Goal: Check status: Check status

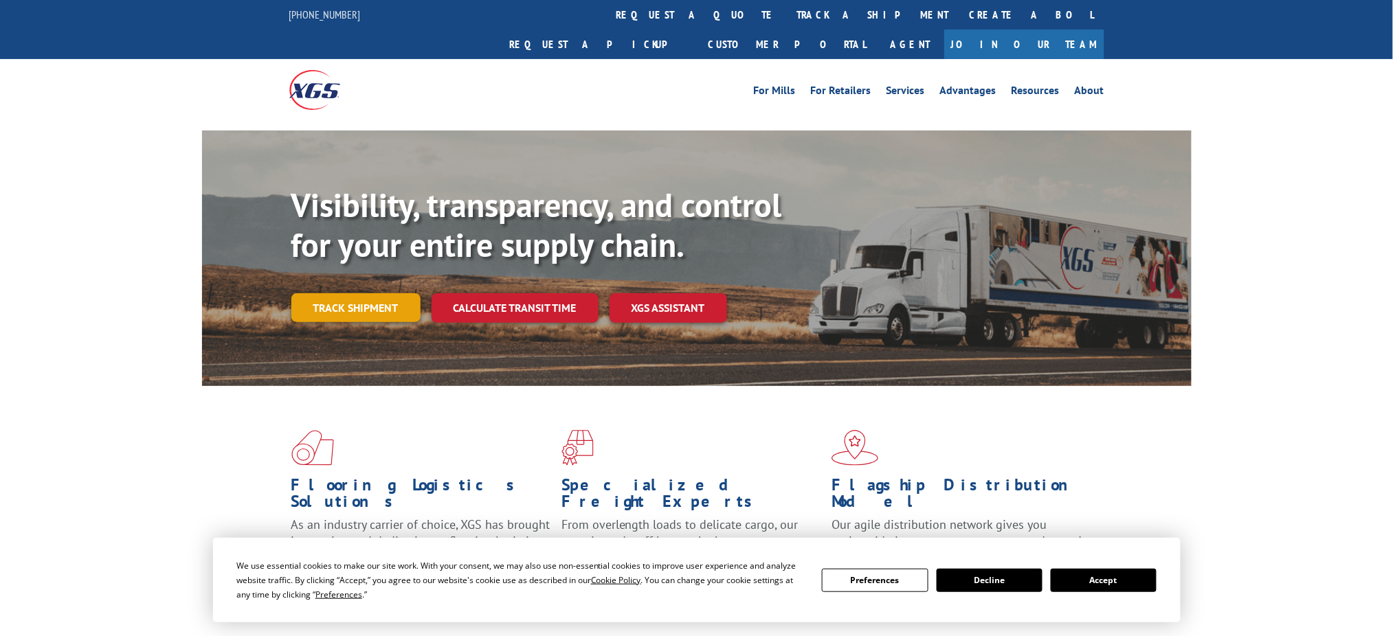
click at [356, 293] on link "Track shipment" at bounding box center [355, 307] width 129 height 29
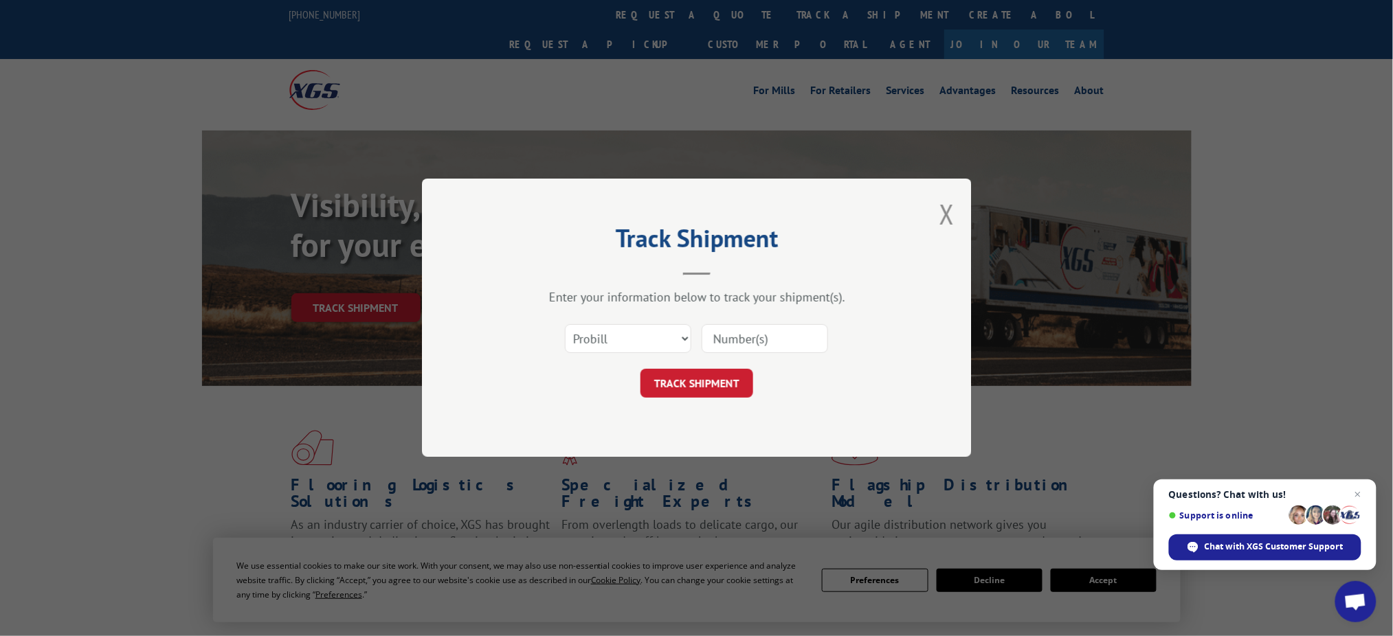
click at [708, 335] on input at bounding box center [765, 339] width 126 height 29
paste input "00106367380766524110"
type input "00106367380766524110"
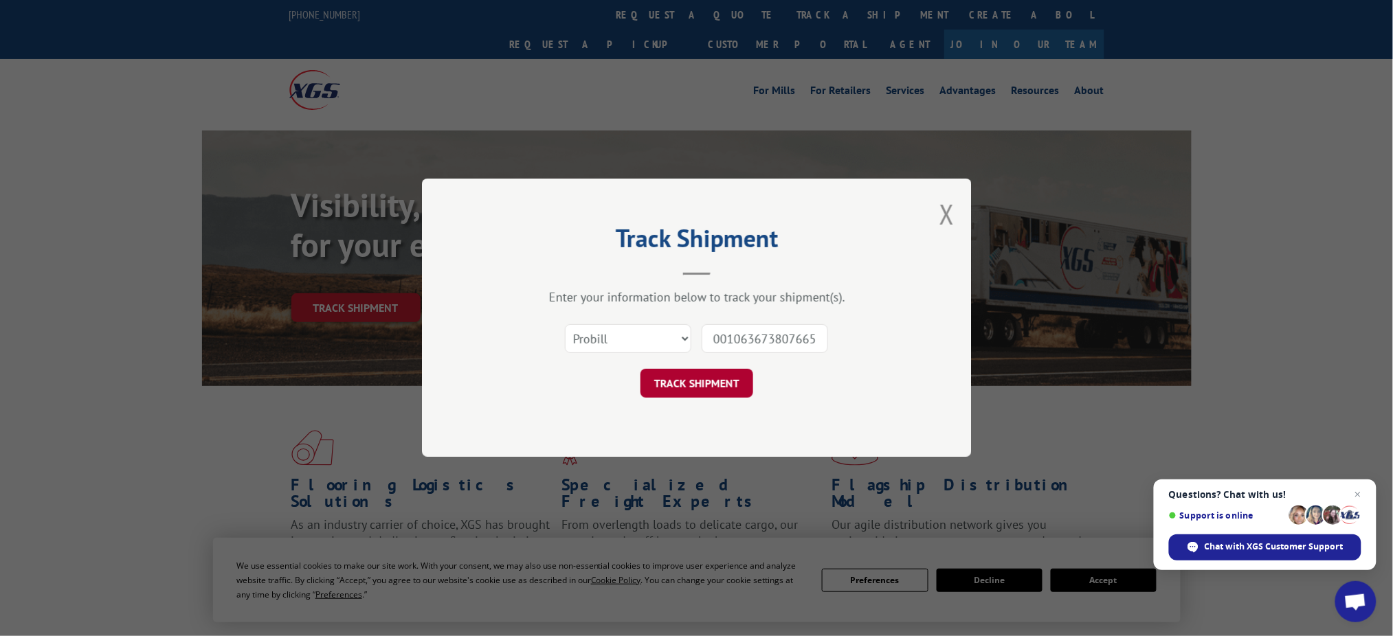
click at [697, 373] on button "TRACK SHIPMENT" at bounding box center [696, 384] width 113 height 29
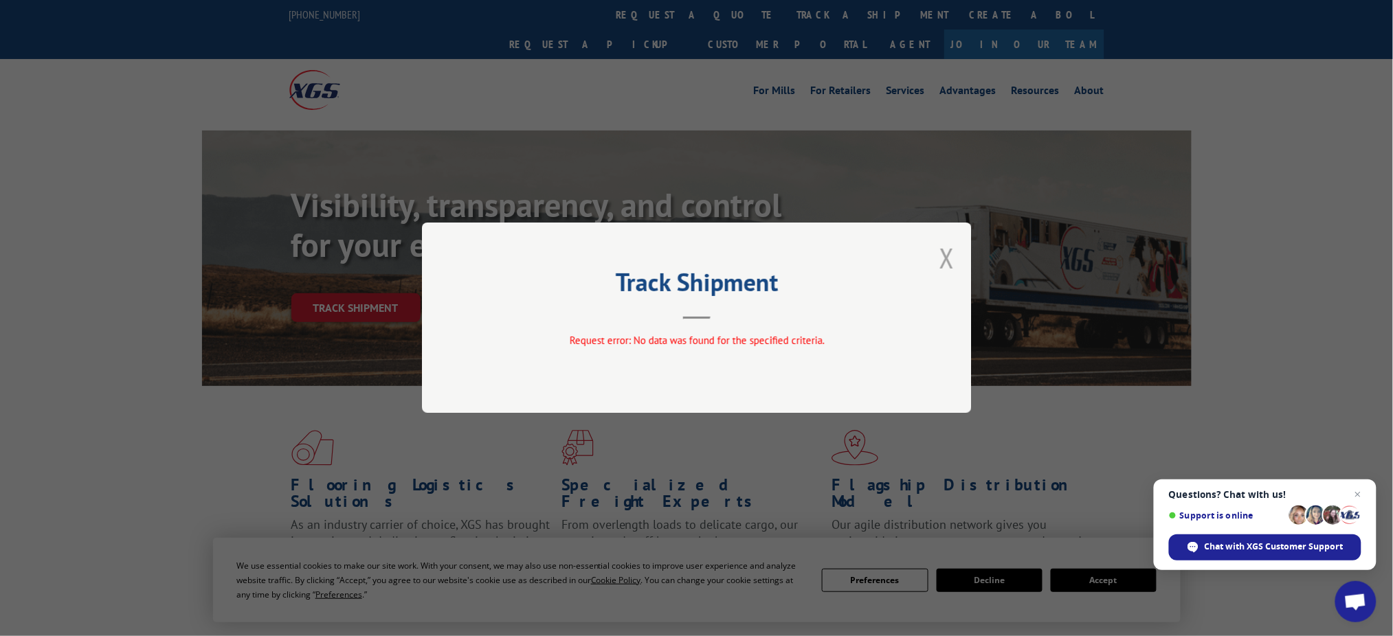
click at [946, 259] on button "Close modal" at bounding box center [946, 258] width 15 height 36
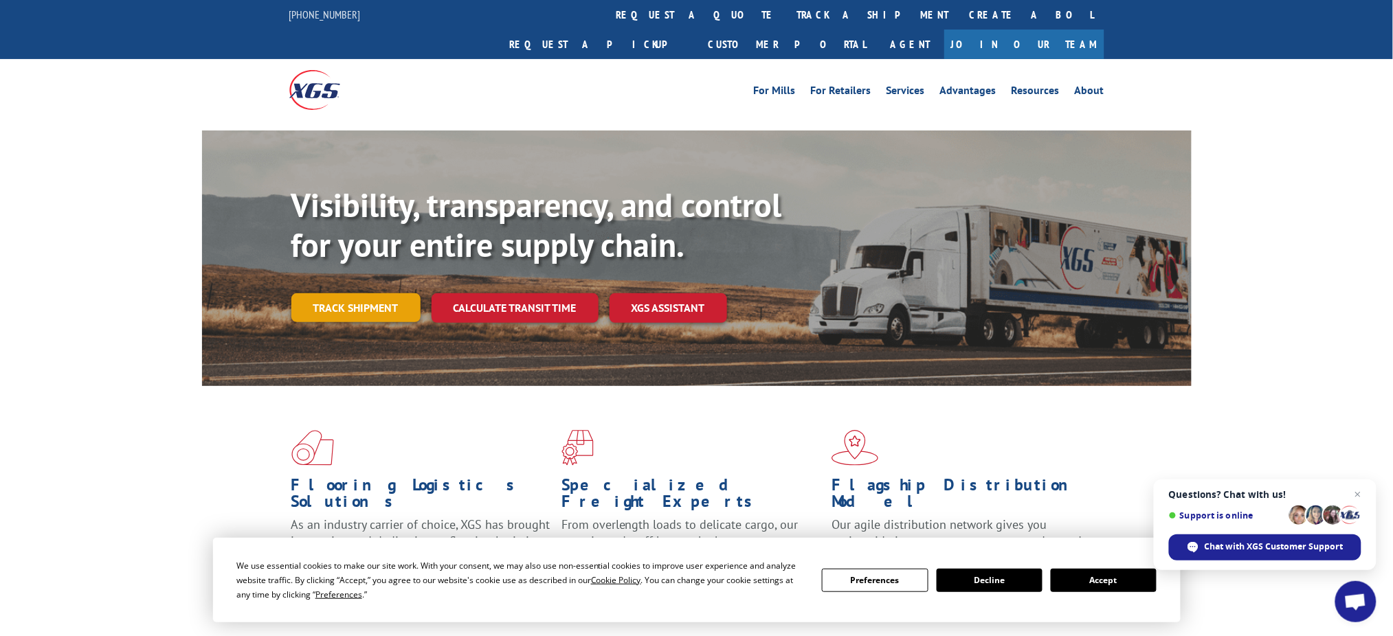
click at [361, 293] on link "Track shipment" at bounding box center [355, 307] width 129 height 29
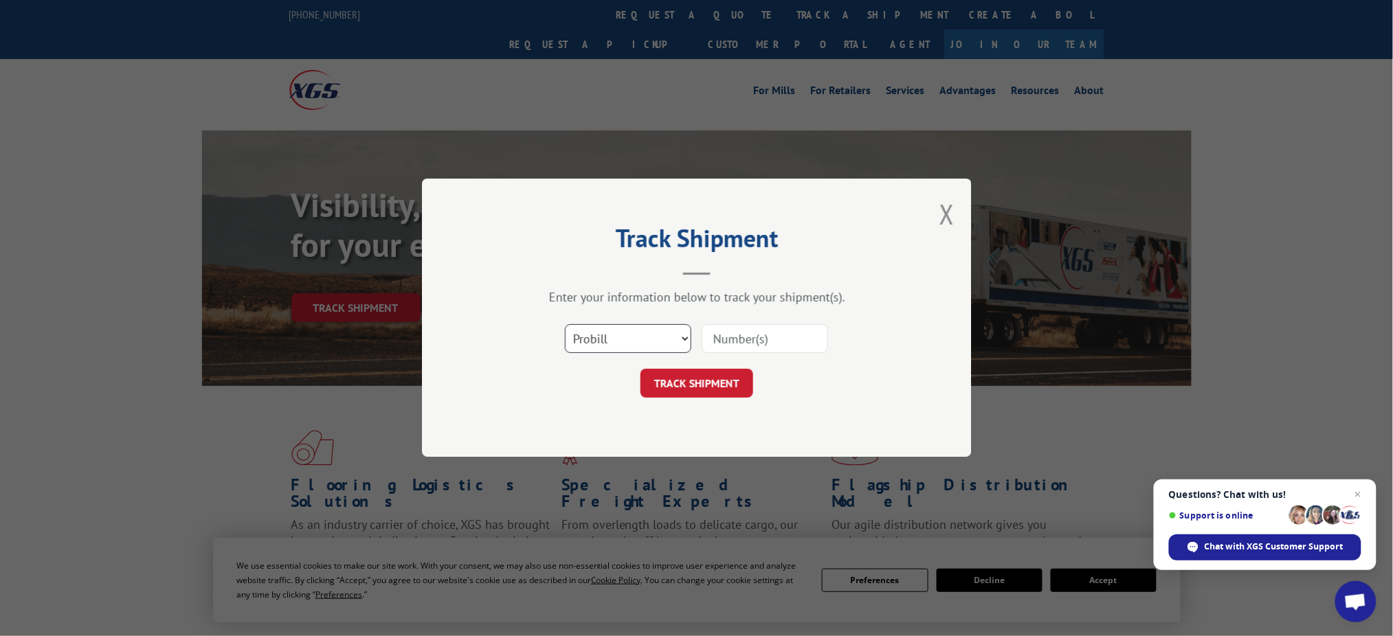
click at [682, 339] on select "Select category... Probill BOL PO" at bounding box center [628, 339] width 126 height 29
select select "bol"
click at [565, 325] on select "Select category... Probill BOL PO" at bounding box center [628, 339] width 126 height 29
click at [759, 338] on input at bounding box center [765, 339] width 126 height 29
paste input "00106367380766524110"
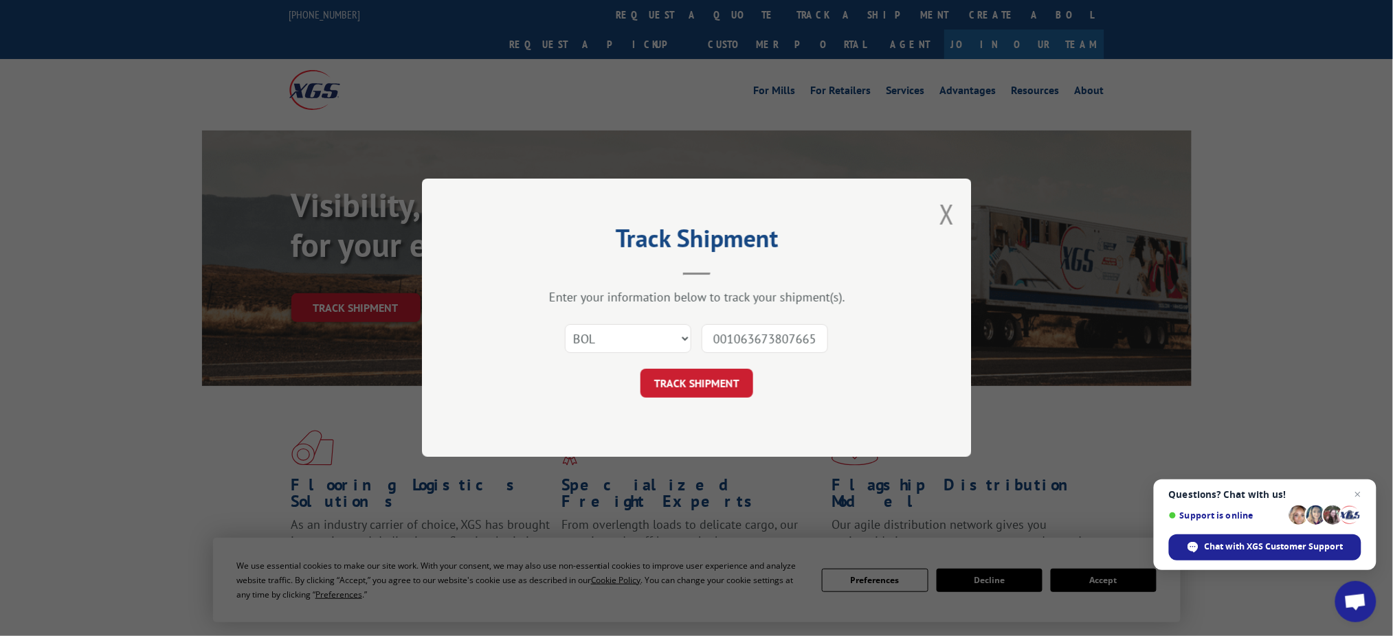
scroll to position [0, 34]
type input "00106367380766524110"
click at [700, 377] on button "TRACK SHIPMENT" at bounding box center [696, 384] width 113 height 29
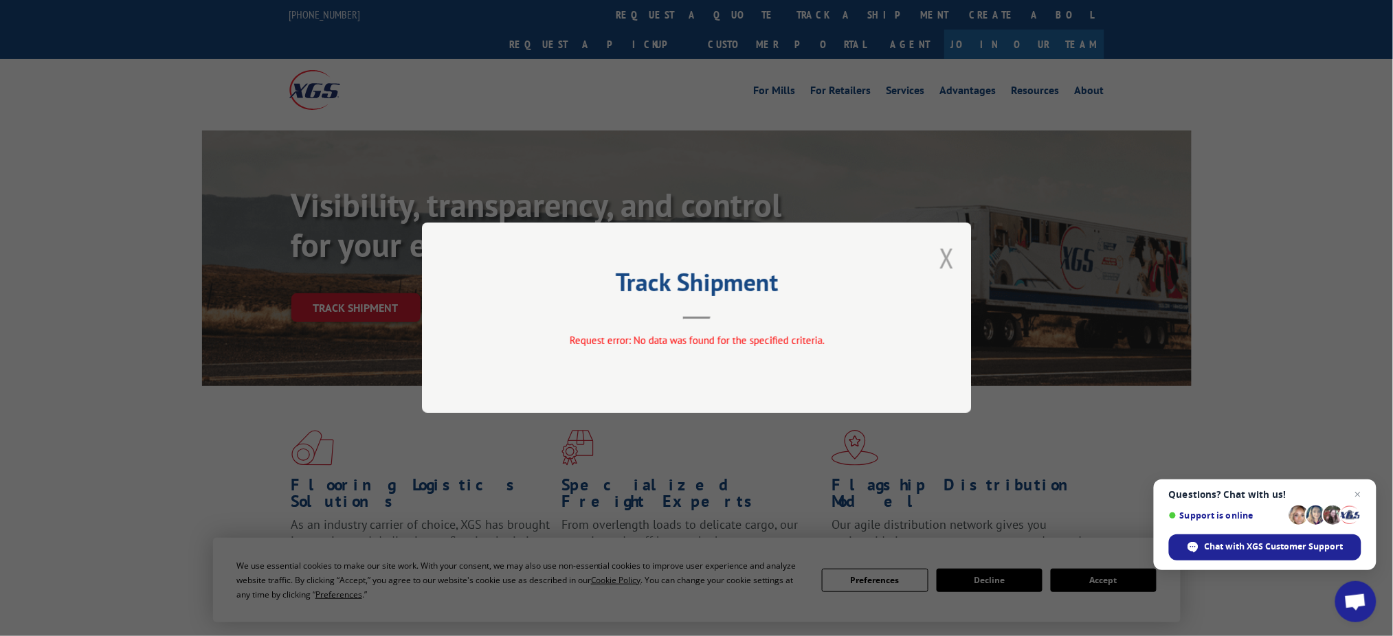
drag, startPoint x: 948, startPoint y: 256, endPoint x: 831, endPoint y: 49, distance: 237.0
click at [948, 254] on button "Close modal" at bounding box center [946, 258] width 15 height 36
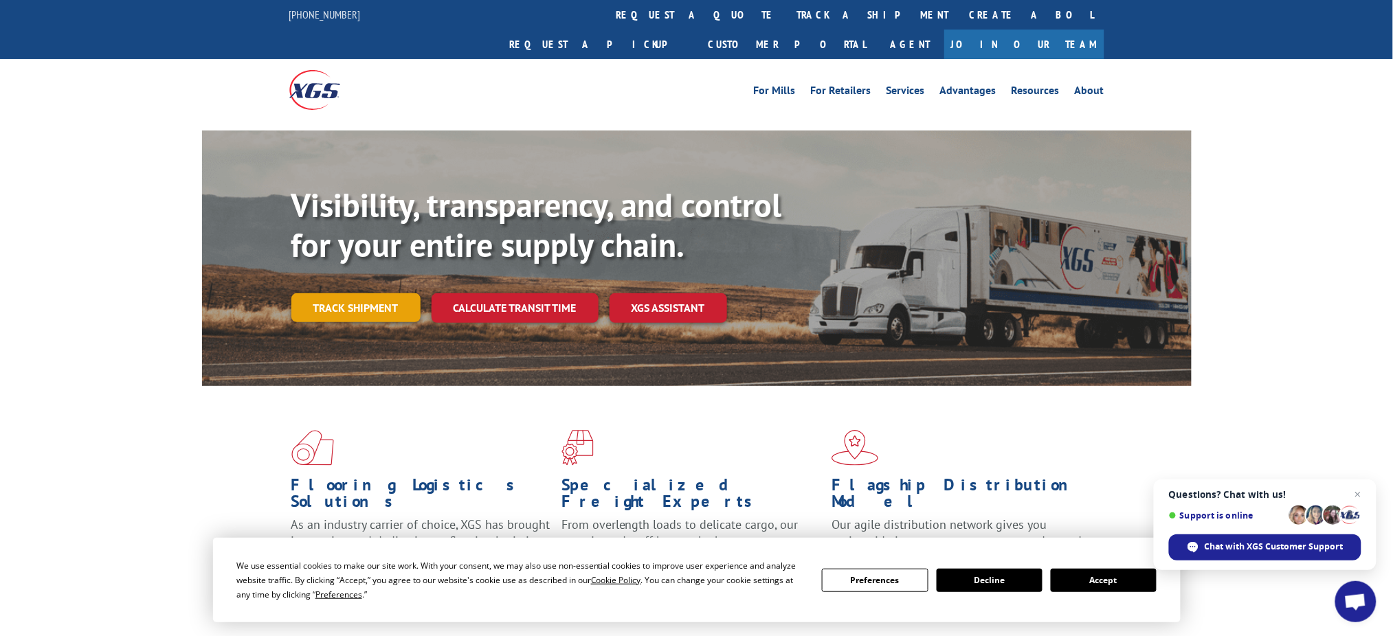
click at [333, 293] on link "Track shipment" at bounding box center [355, 307] width 129 height 29
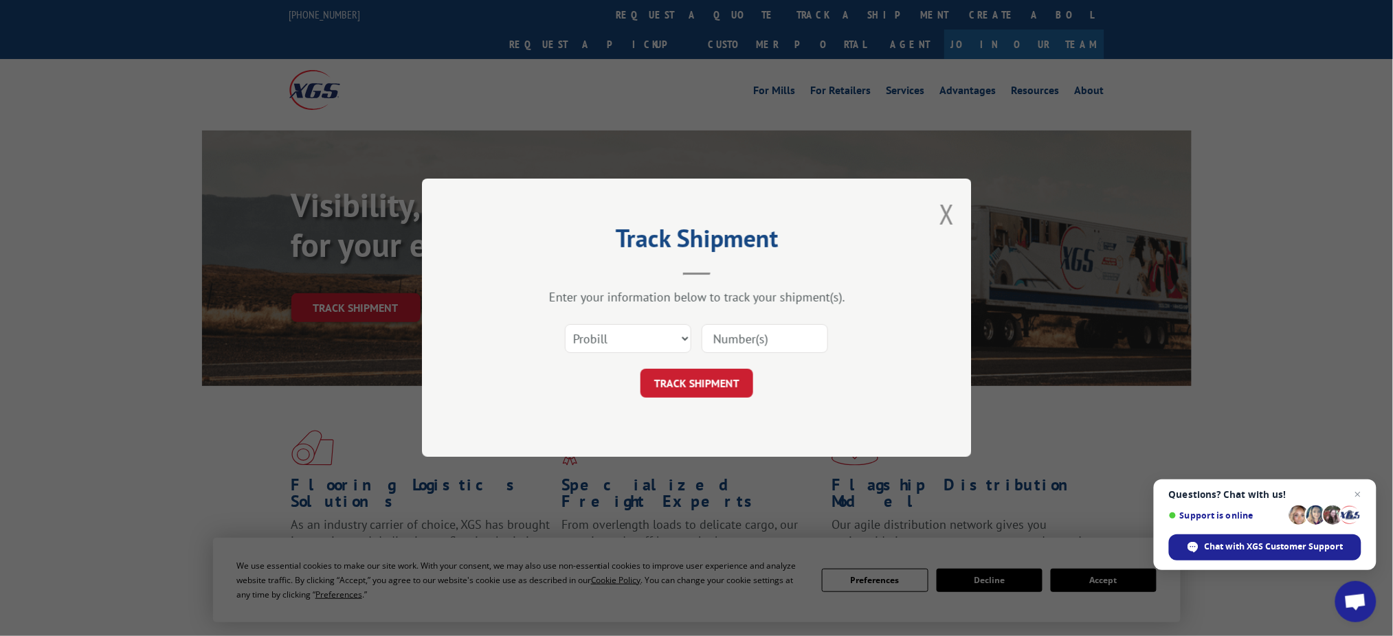
click at [730, 339] on input at bounding box center [765, 339] width 126 height 29
paste input "0118274041 T"
type input "0118274041"
click at [682, 379] on button "TRACK SHIPMENT" at bounding box center [696, 384] width 113 height 29
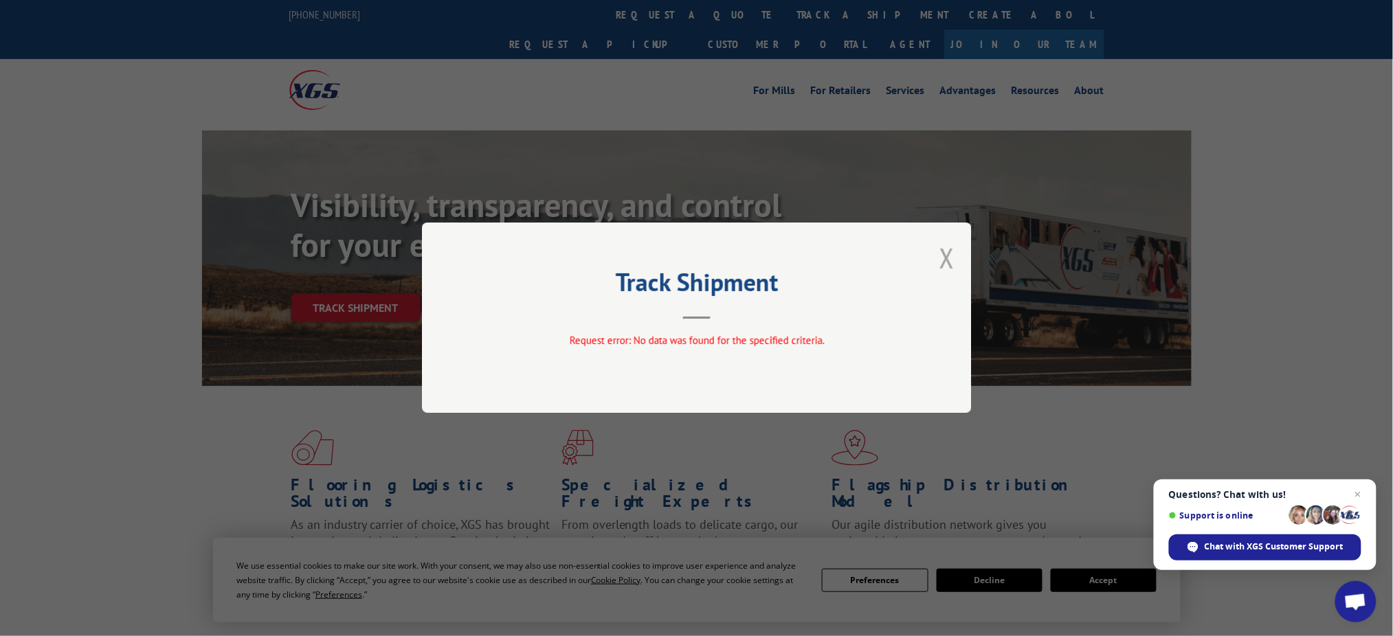
click at [941, 260] on button "Close modal" at bounding box center [946, 258] width 15 height 36
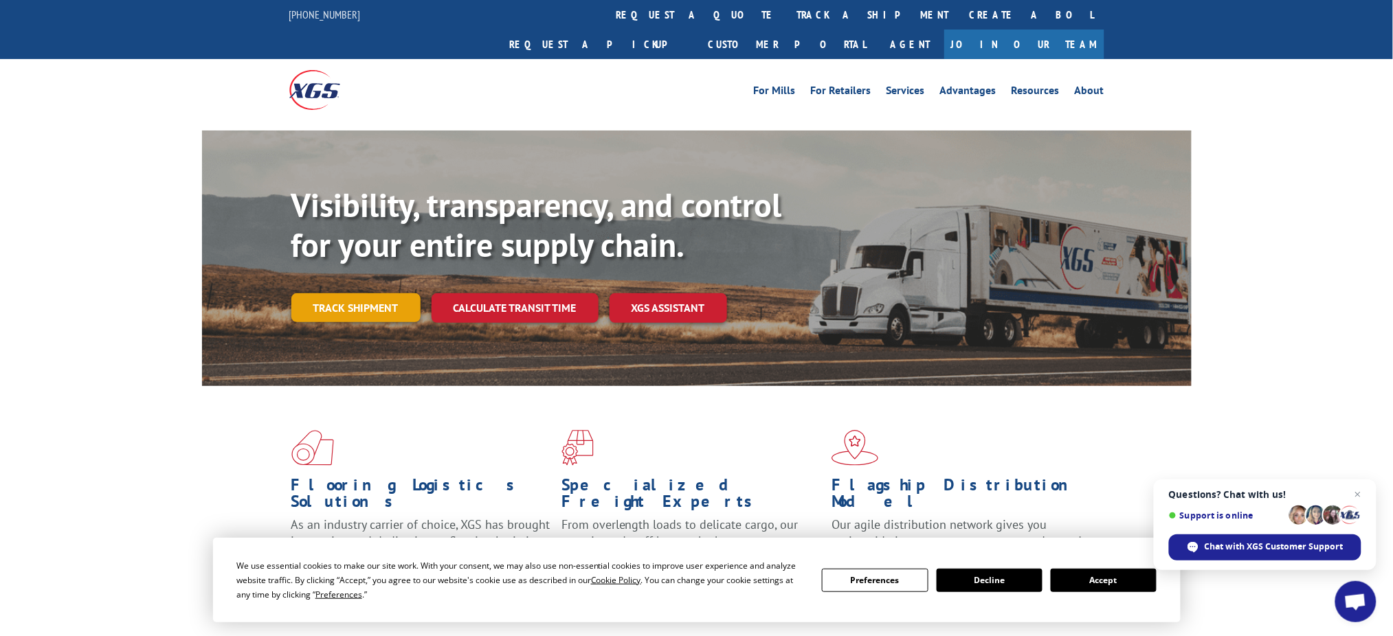
click at [322, 293] on link "Track shipment" at bounding box center [355, 307] width 129 height 29
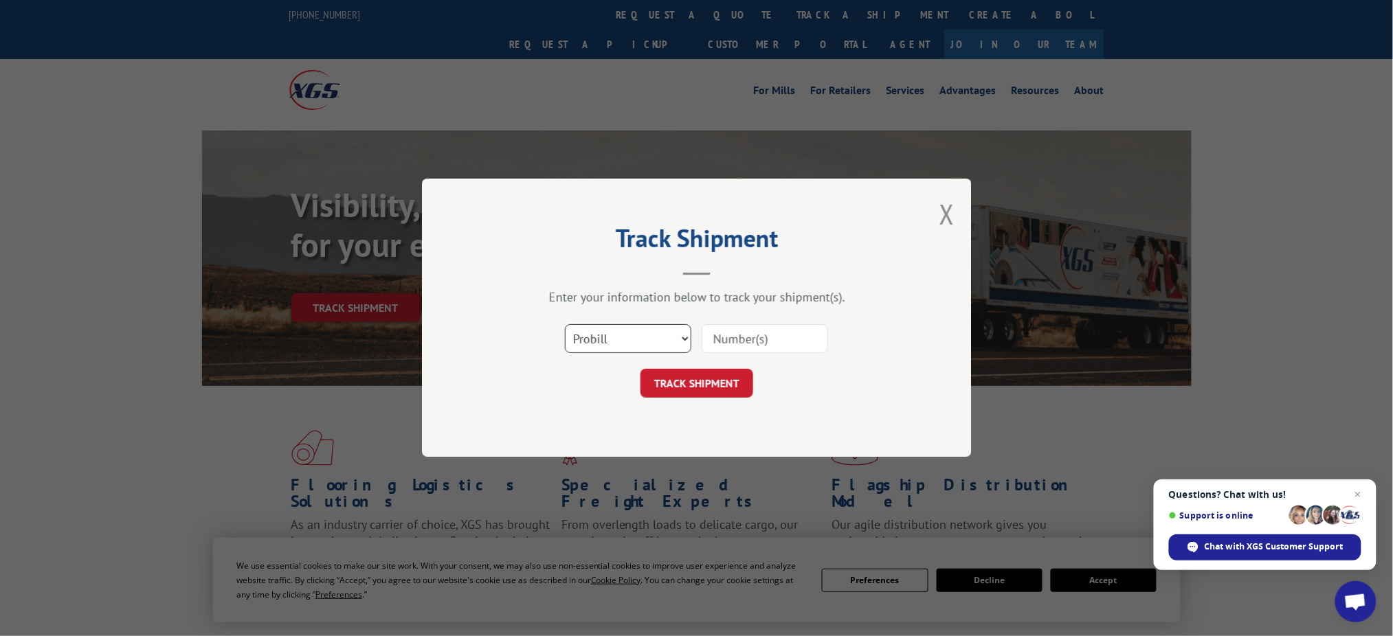
click at [682, 337] on select "Select category... Probill BOL PO" at bounding box center [628, 339] width 126 height 29
select select "bol"
click at [565, 325] on select "Select category... Probill BOL PO" at bounding box center [628, 339] width 126 height 29
click at [721, 337] on input at bounding box center [765, 339] width 126 height 29
paste input "0118274041 T"
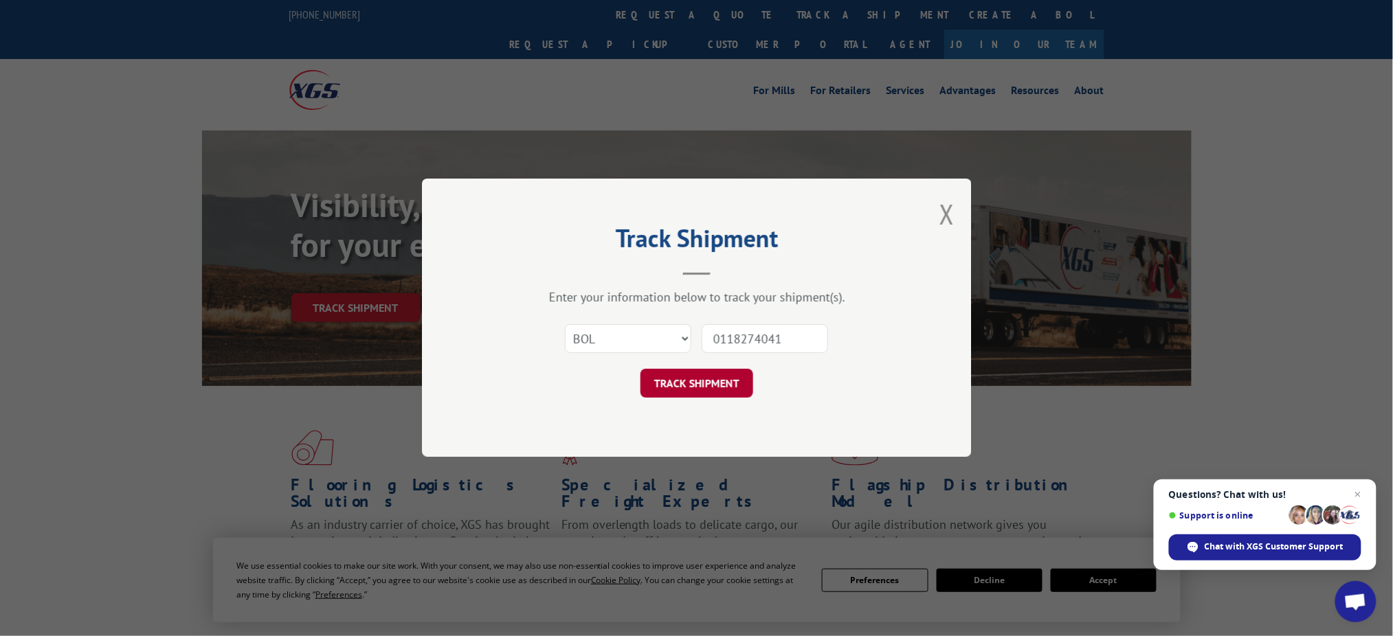
type input "0118274041"
click at [704, 385] on button "TRACK SHIPMENT" at bounding box center [696, 384] width 113 height 29
